Goal: Task Accomplishment & Management: Complete application form

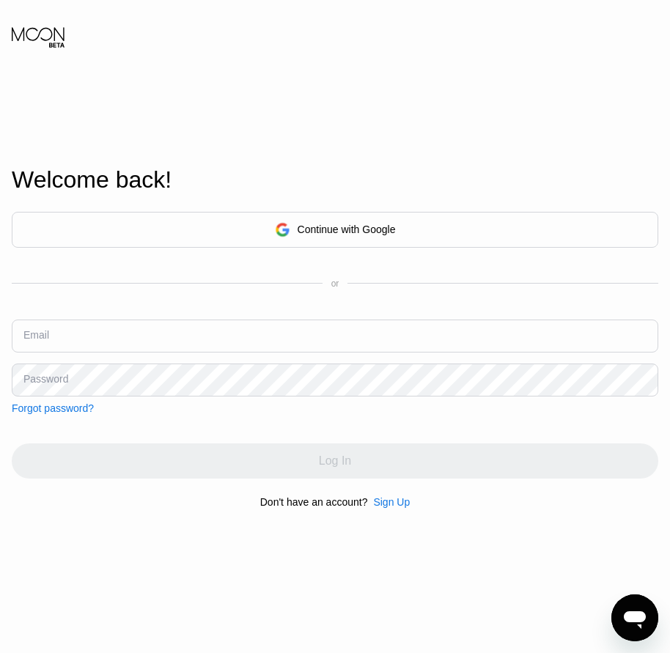
click at [394, 508] on div "Sign Up" at bounding box center [391, 502] width 37 height 12
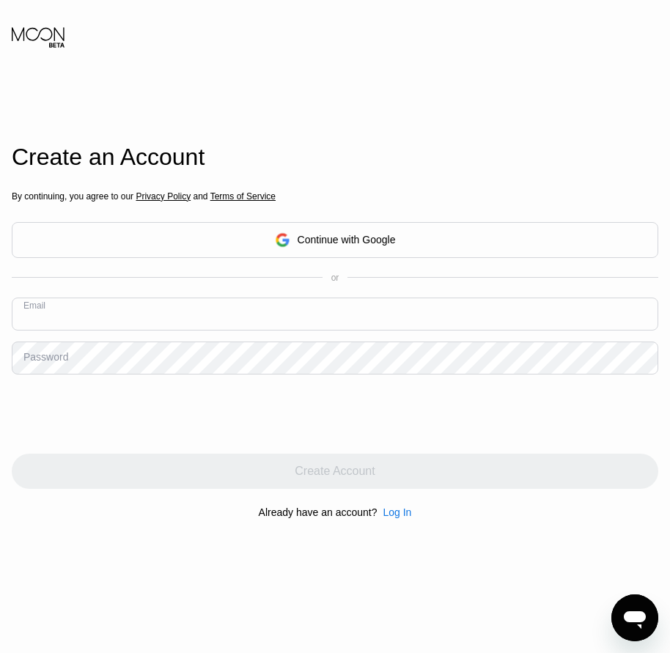
paste input "[EMAIL_ADDRESS][DOMAIN_NAME]"
type input "[EMAIL_ADDRESS][DOMAIN_NAME]"
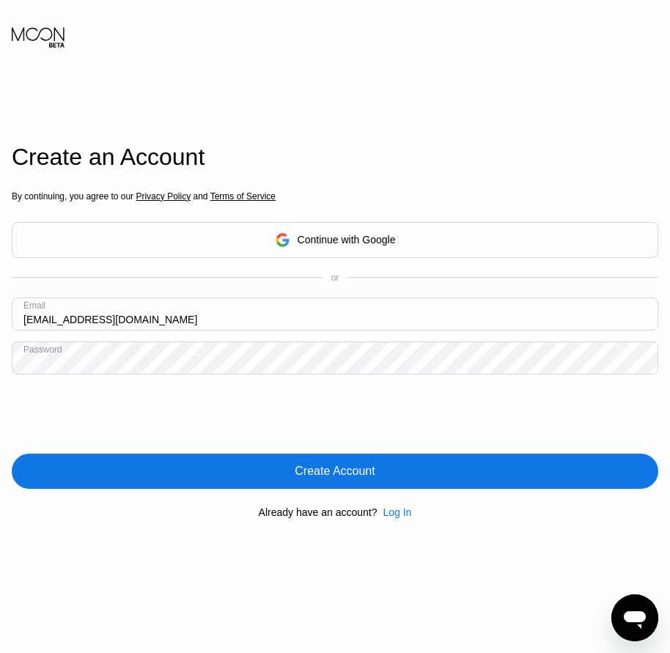
click at [350, 479] on div "Create Account" at bounding box center [335, 471] width 80 height 15
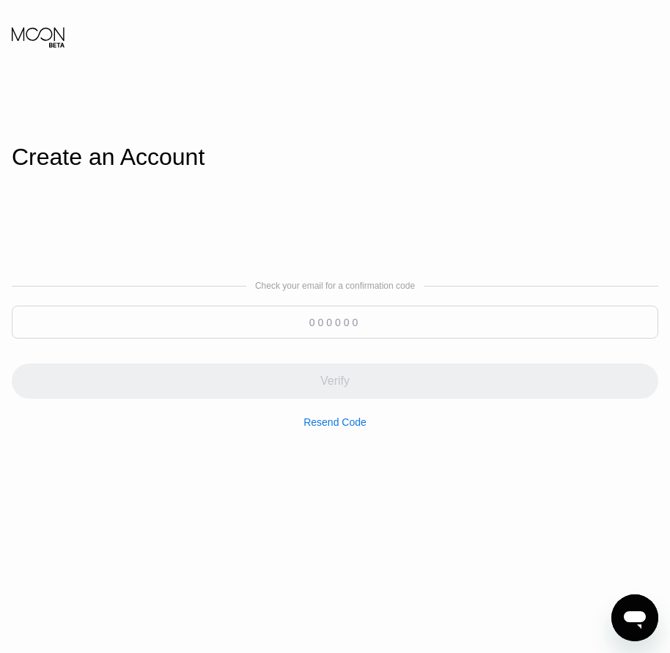
paste input "608509"
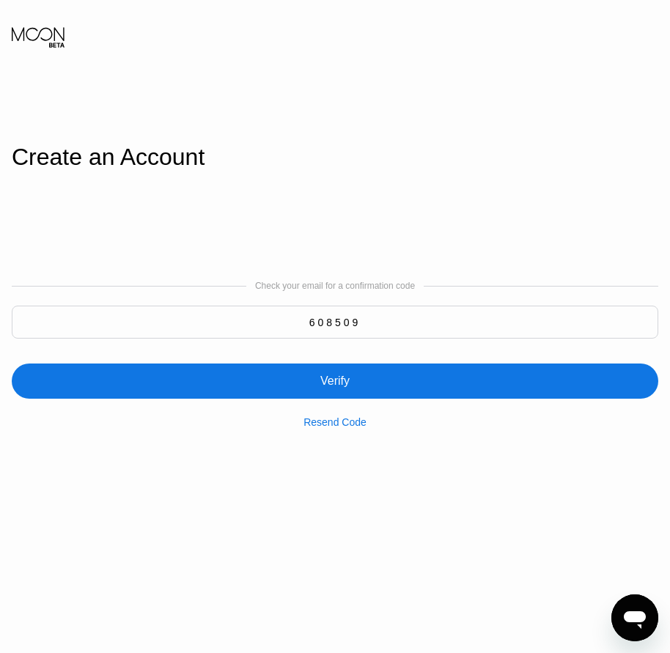
click at [342, 403] on div "Resend Code" at bounding box center [335, 413] width 63 height 29
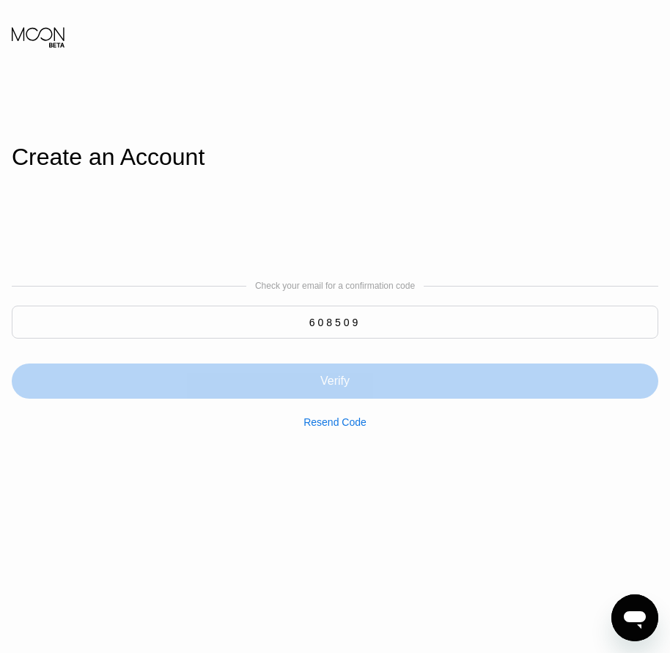
click at [337, 386] on div "Verify" at bounding box center [334, 381] width 29 height 15
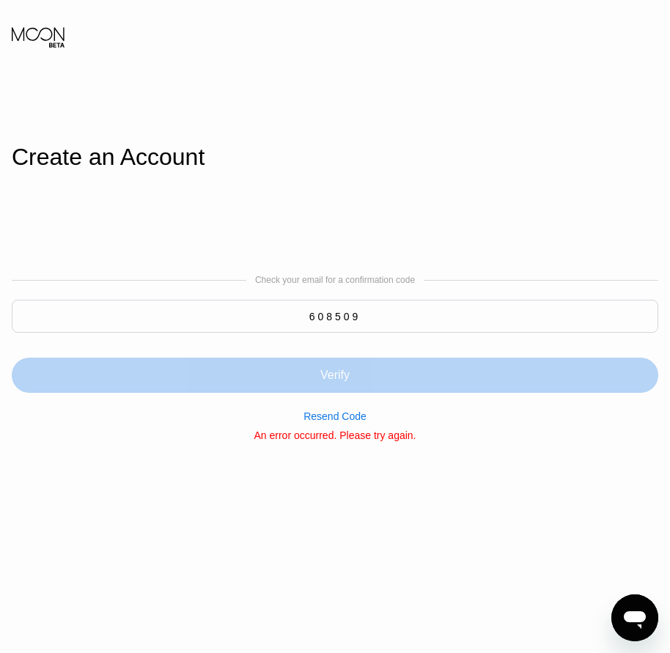
click at [337, 386] on div "Verify" at bounding box center [335, 375] width 647 height 35
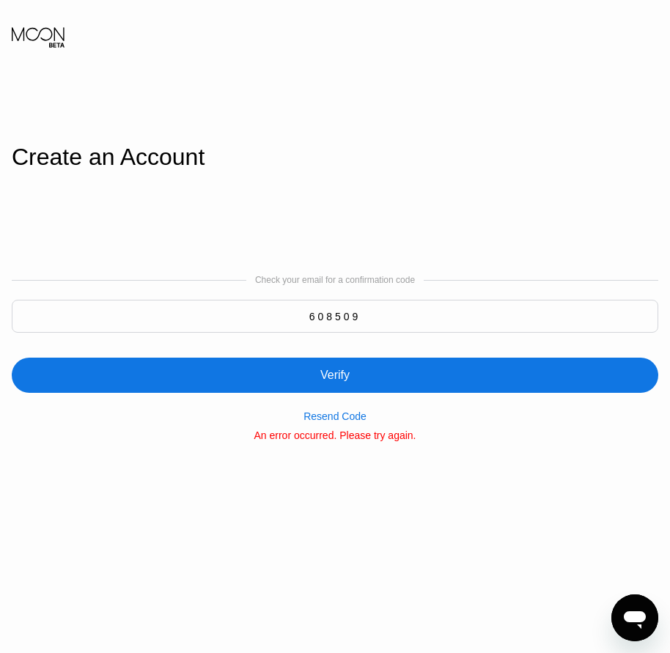
drag, startPoint x: 111, startPoint y: 306, endPoint x: 440, endPoint y: 312, distance: 329.3
click at [440, 312] on input "608509" at bounding box center [335, 316] width 647 height 33
paste input "382461"
type input "382461"
click at [354, 380] on div "Verify" at bounding box center [335, 375] width 647 height 35
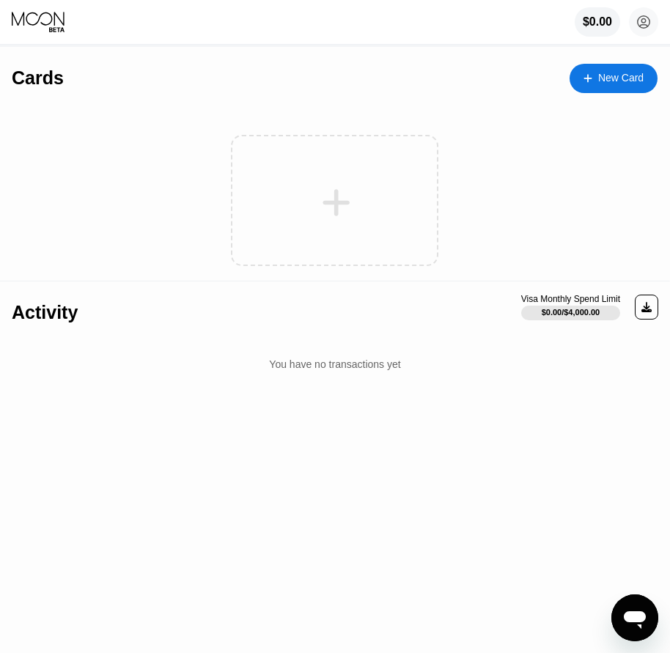
click at [639, 89] on div "New Card" at bounding box center [614, 78] width 88 height 29
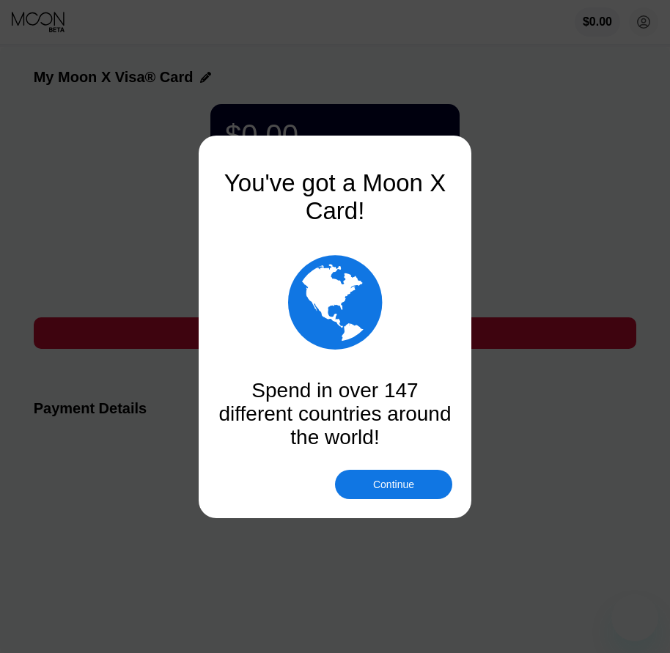
click at [394, 473] on div "You've got a Moon X Card!  Spend in over 147 different countries around the wo…" at bounding box center [335, 327] width 235 height 345
click at [394, 482] on div "Continue" at bounding box center [393, 485] width 41 height 12
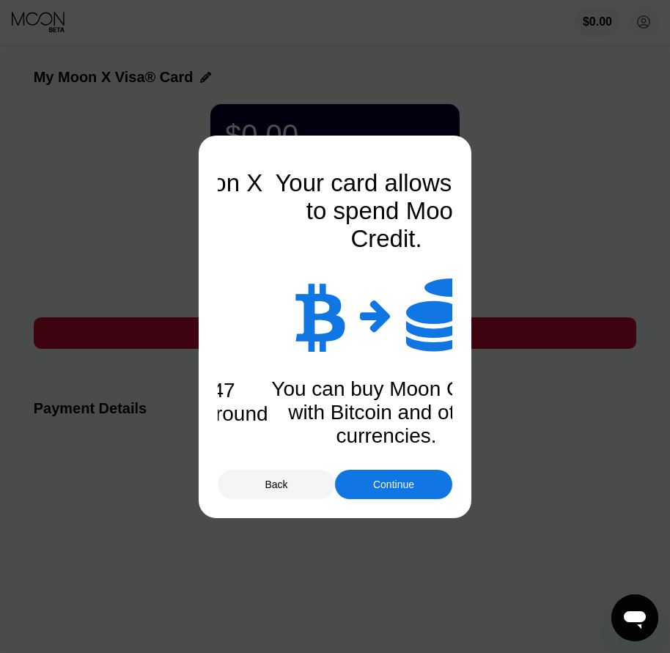
click at [393, 488] on div "Continue" at bounding box center [393, 485] width 41 height 12
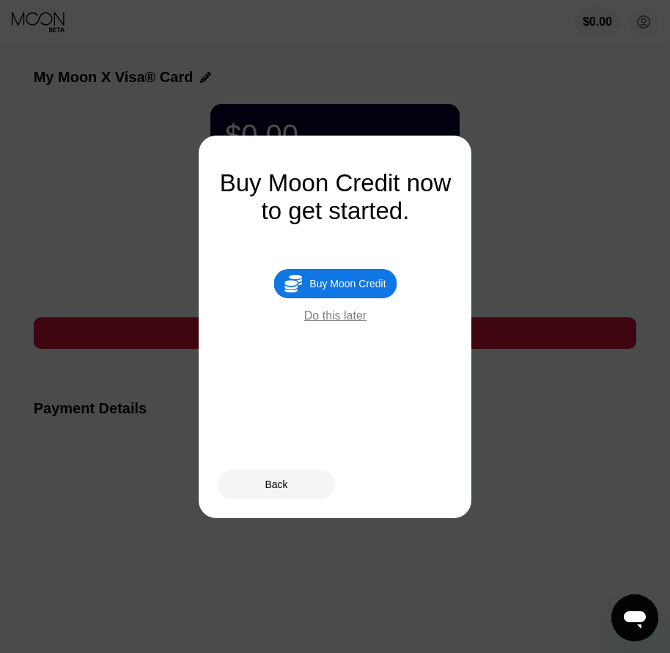
click at [351, 287] on div "Buy Moon Credit" at bounding box center [347, 284] width 76 height 12
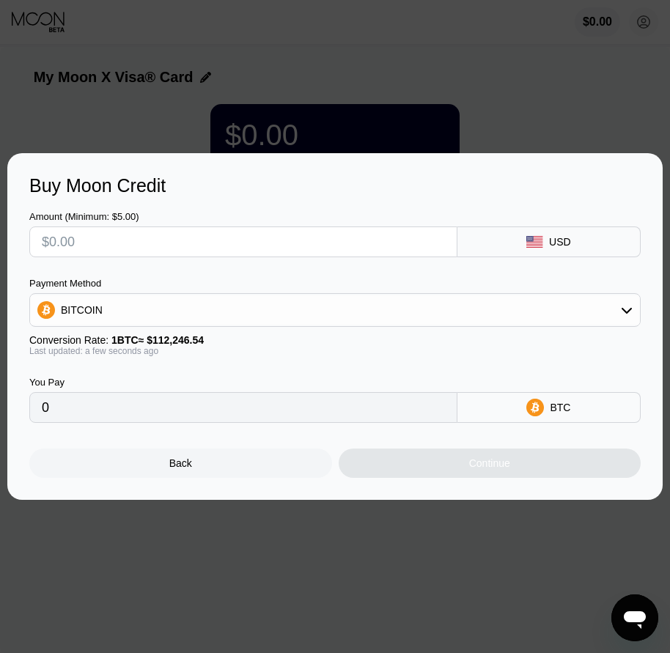
click at [183, 478] on div "Back" at bounding box center [180, 463] width 303 height 29
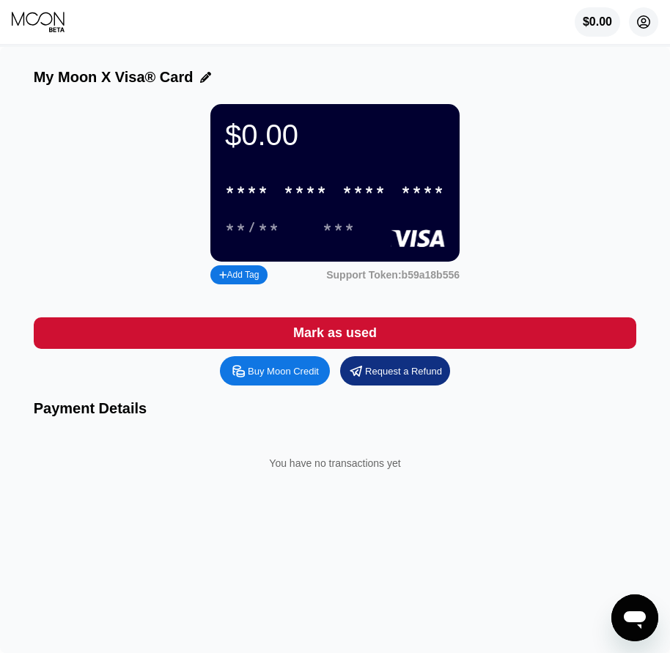
click at [642, 17] on icon at bounding box center [644, 22] width 12 height 12
